Goal: Information Seeking & Learning: Learn about a topic

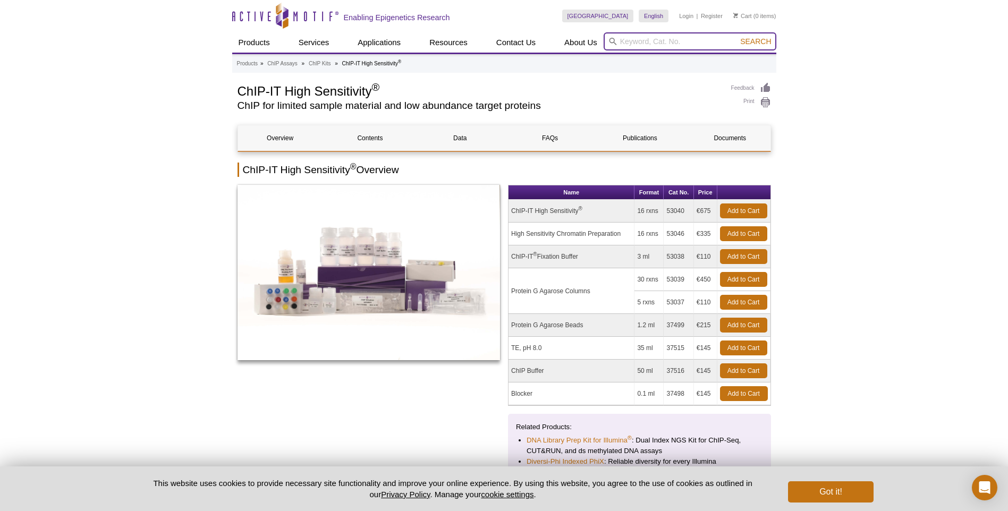
click at [665, 40] on input "search" at bounding box center [690, 41] width 173 height 18
type input "stop solutino"
click at [737, 37] on button "Search" at bounding box center [755, 42] width 37 height 10
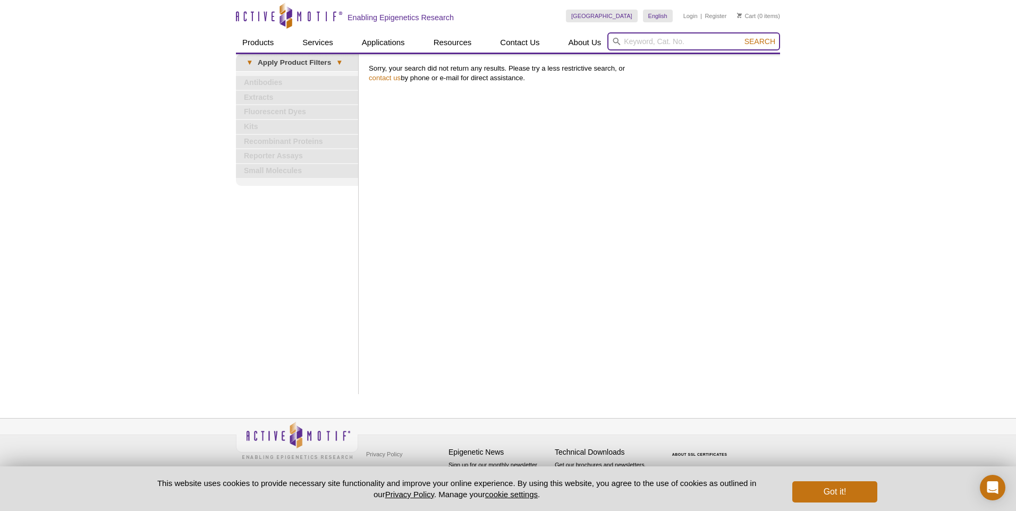
click at [647, 48] on input "search" at bounding box center [693, 41] width 173 height 18
type input "stop solution"
click at [741, 37] on button "Search" at bounding box center [759, 42] width 37 height 10
click at [754, 41] on span "Search" at bounding box center [760, 41] width 31 height 9
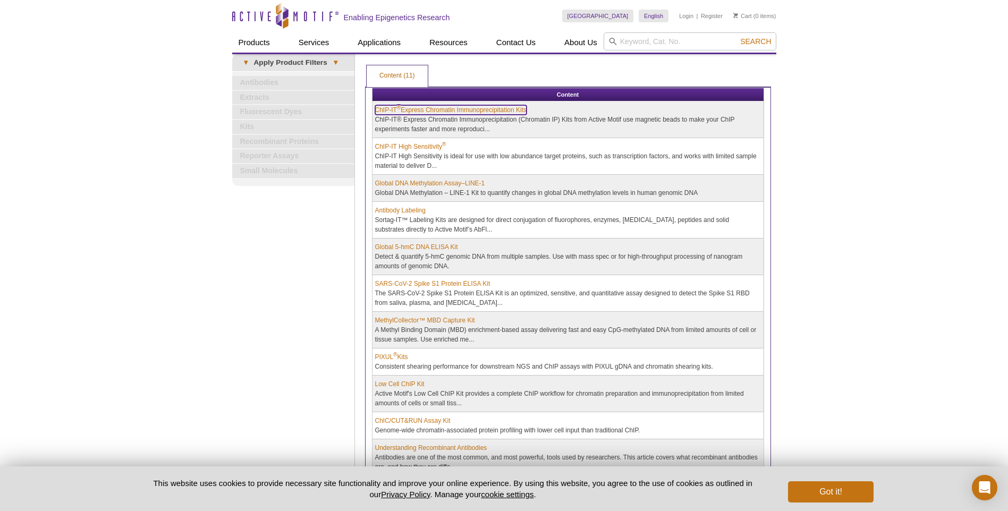
click at [505, 107] on link "ChIP-IT ® Express Chromatin Immunoprecipitation Kits" at bounding box center [450, 110] width 151 height 10
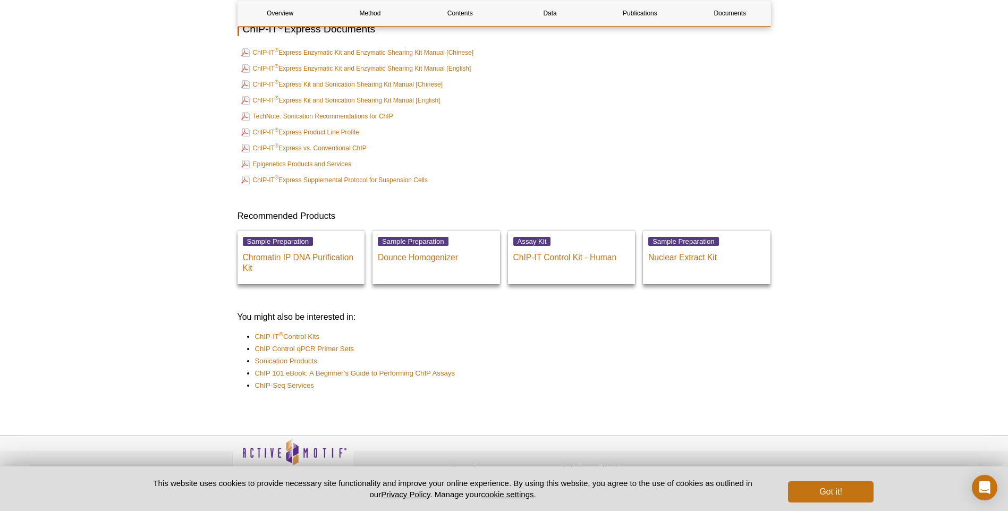
scroll to position [2865, 0]
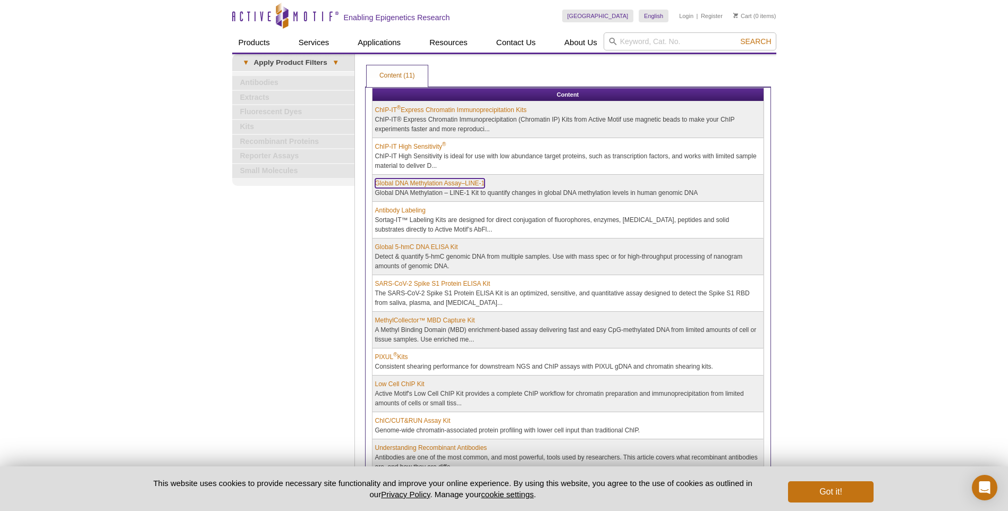
click at [430, 182] on link "Global DNA Methylation Assay–LINE-1" at bounding box center [430, 184] width 110 height 10
click at [427, 244] on link "Global 5-hmC DNA ELISA Kit" at bounding box center [416, 247] width 83 height 10
click at [428, 318] on link "MethylCollector™ MBD Capture Kit" at bounding box center [425, 321] width 100 height 10
click at [393, 354] on sup "®" at bounding box center [395, 355] width 4 height 6
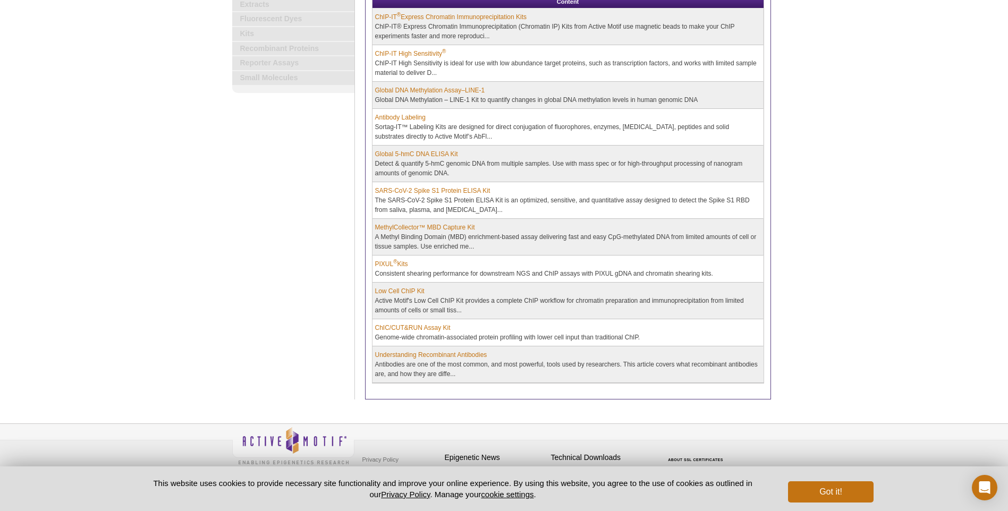
scroll to position [98, 0]
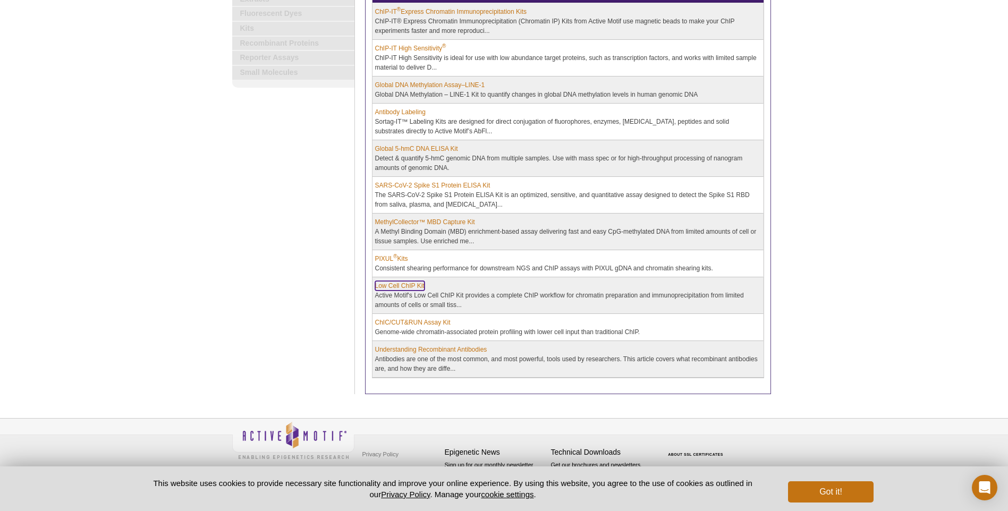
click at [410, 282] on link "Low Cell ChIP Kit" at bounding box center [399, 286] width 49 height 10
click at [407, 288] on link "Low Cell ChIP Kit" at bounding box center [399, 288] width 49 height 10
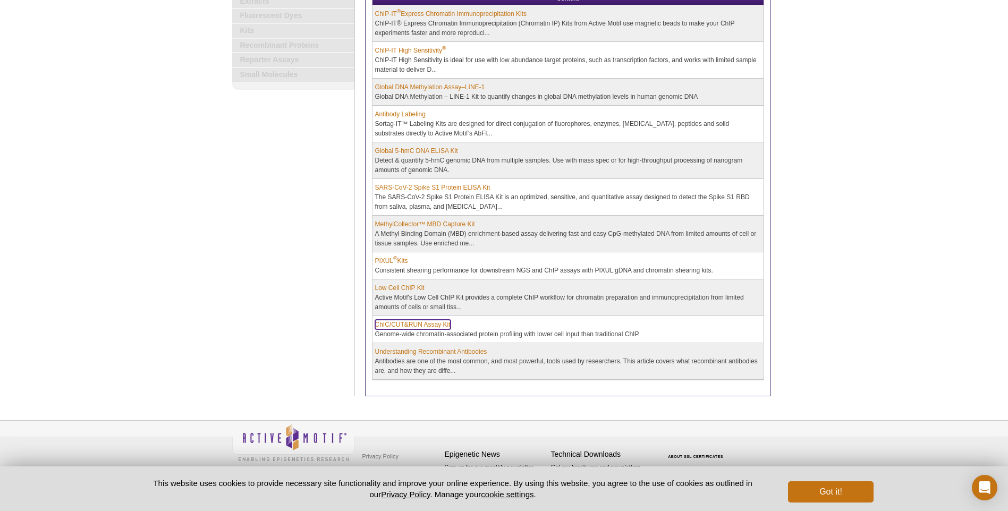
click at [417, 322] on link "ChIC/CUT&RUN Assay Kit" at bounding box center [412, 325] width 75 height 10
click at [391, 348] on link "Understanding Recombinant Antibodies" at bounding box center [431, 352] width 112 height 10
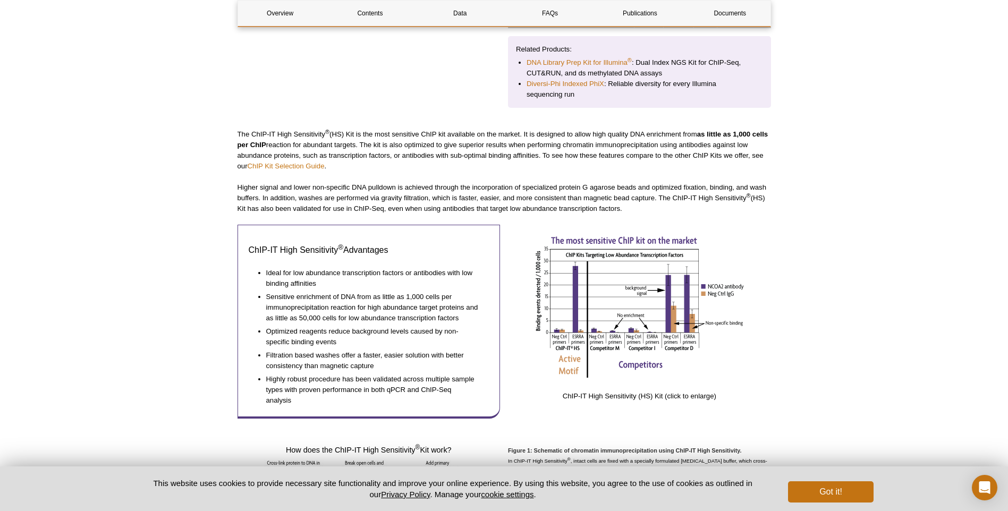
scroll to position [213, 0]
